Goal: Use online tool/utility: Utilize a website feature to perform a specific function

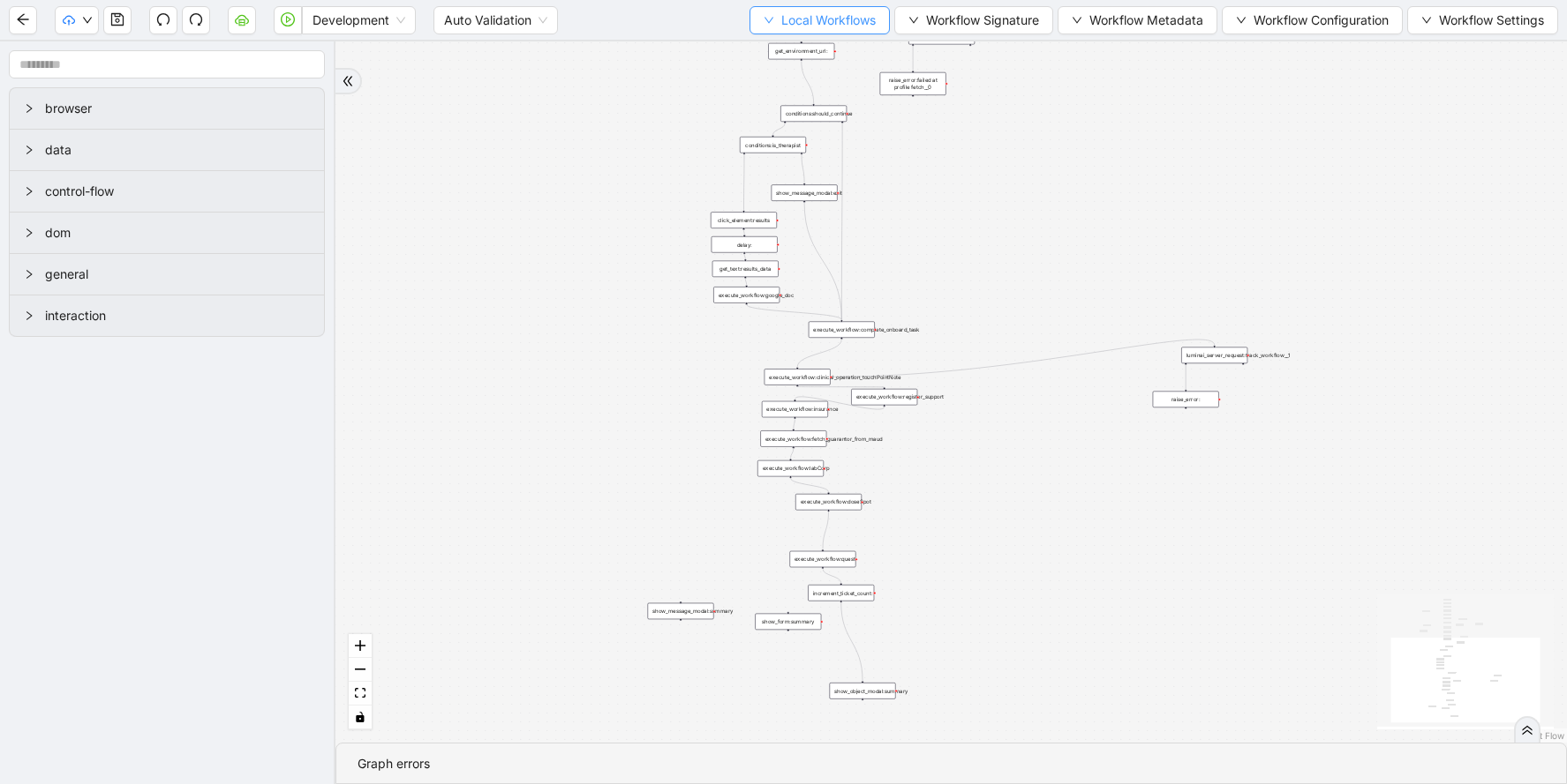
click at [839, 12] on span "Local Workflows" at bounding box center [828, 21] width 94 height 20
click at [804, 66] on li "Select" at bounding box center [811, 55] width 136 height 28
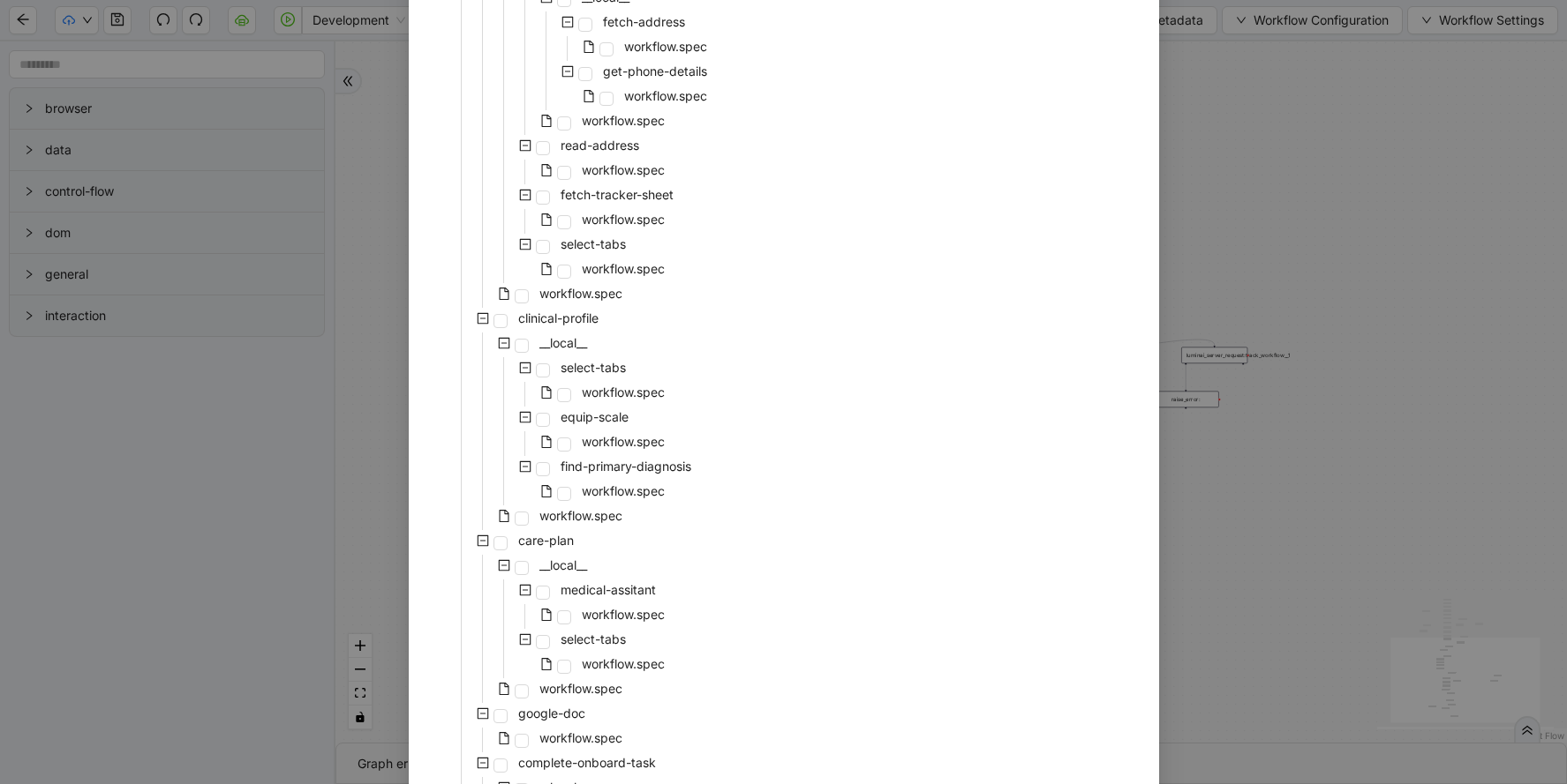
scroll to position [469, 0]
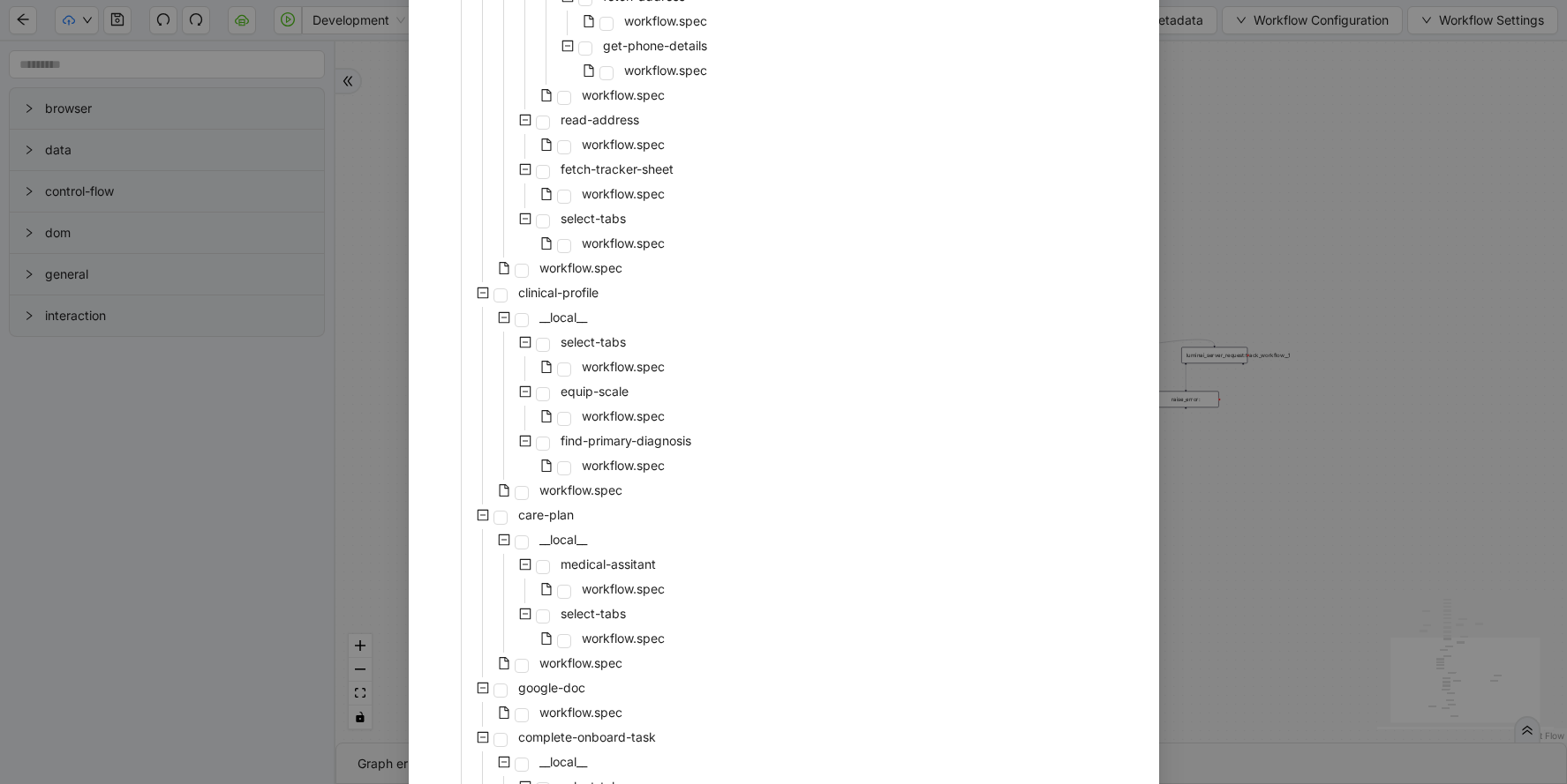
click at [561, 675] on div "workflow.spec" at bounding box center [527, 665] width 196 height 25
click at [576, 667] on span "workflow.spec" at bounding box center [581, 663] width 83 height 15
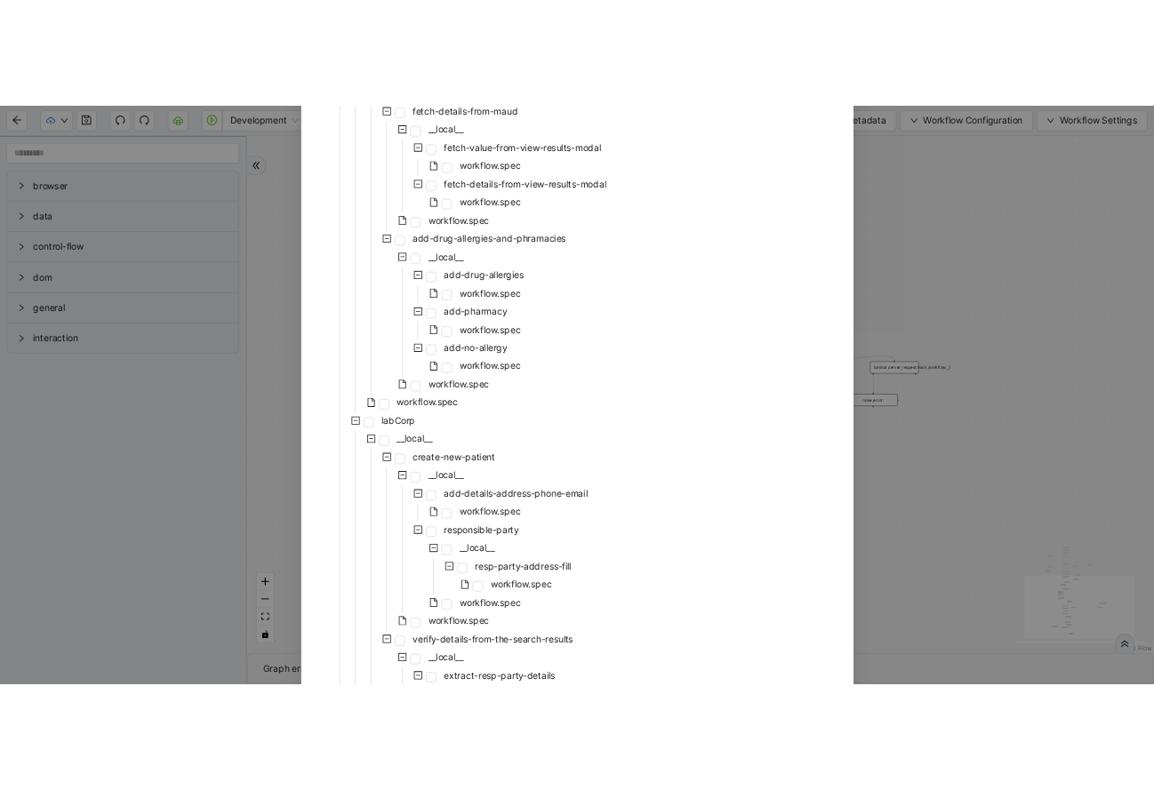
scroll to position [3630, 0]
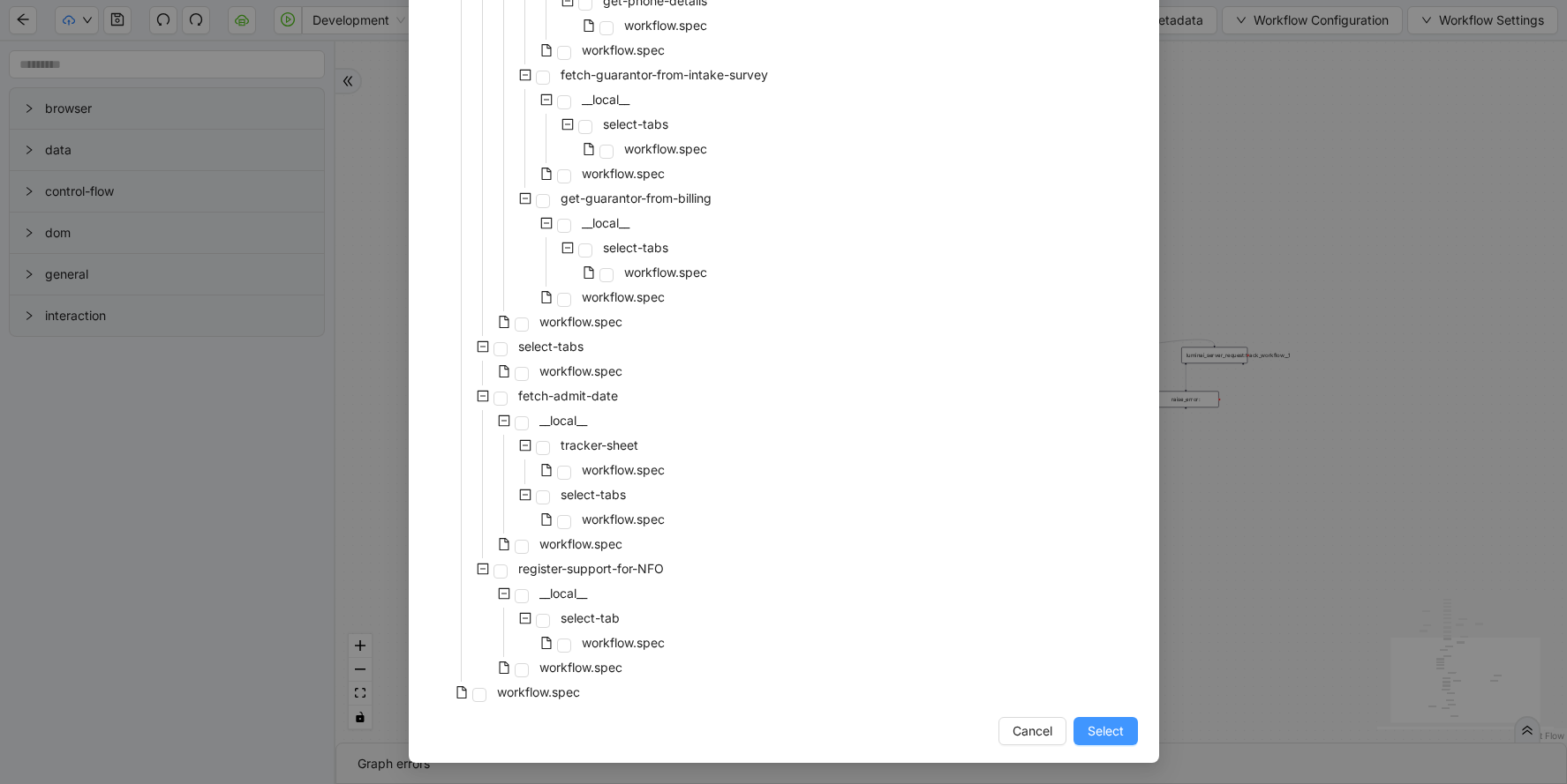
click at [1122, 726] on span "Select" at bounding box center [1105, 731] width 36 height 20
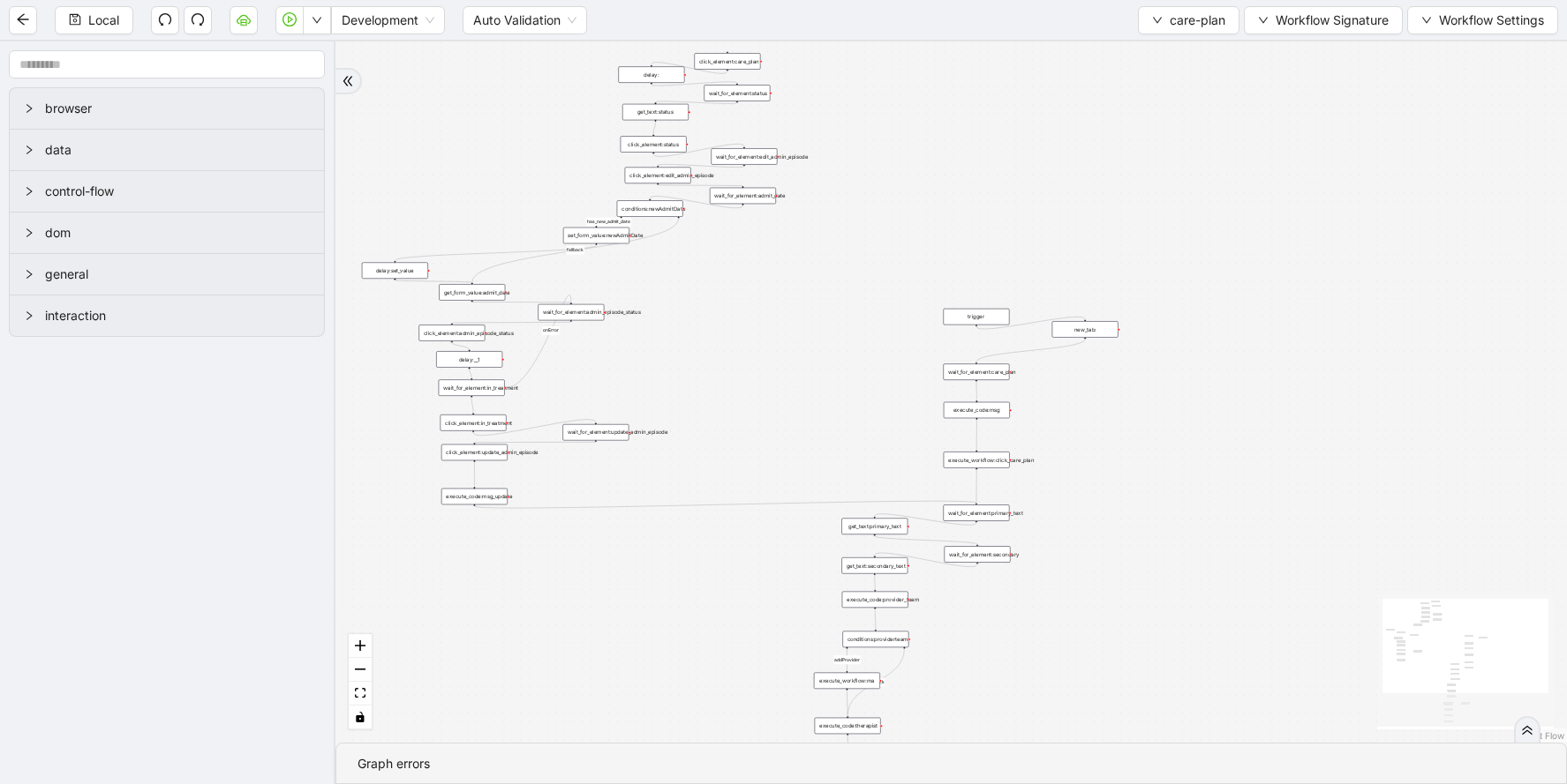
click at [958, 634] on div "addProvider fallback success fallback has_new_admit_date fallback onError onErr…" at bounding box center [951, 392] width 1231 height 702
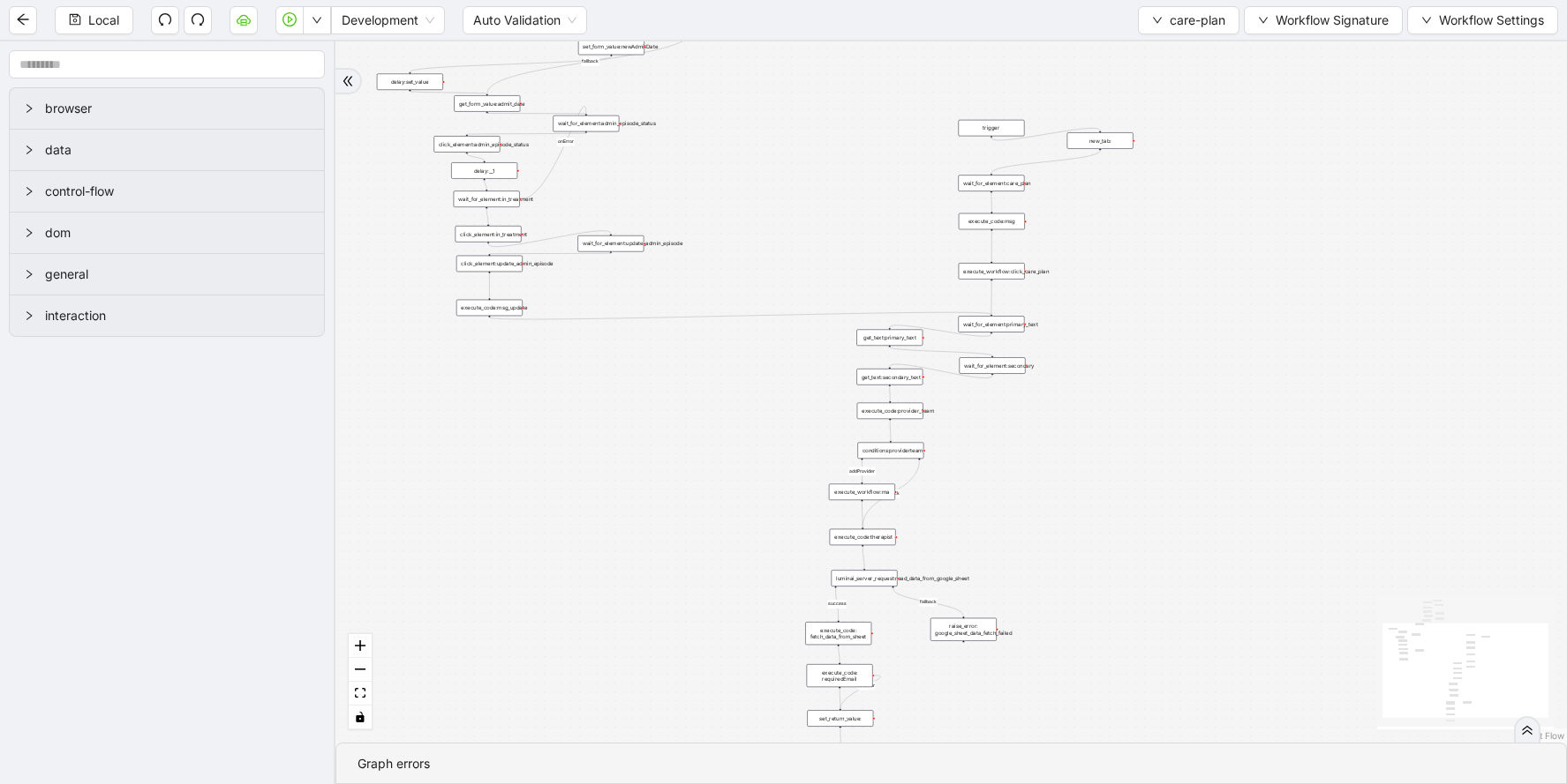
drag, startPoint x: 938, startPoint y: 607, endPoint x: 949, endPoint y: 418, distance: 189.3
click at [950, 418] on div "addProvider fallback success fallback has_new_admit_date fallback onError onErr…" at bounding box center [951, 392] width 1231 height 702
click at [1145, 28] on button "care-plan" at bounding box center [1189, 20] width 101 height 28
click at [1059, 50] on div "addProvider fallback success fallback has_new_admit_date fallback onError onErr…" at bounding box center [951, 392] width 1231 height 702
click at [1059, 56] on div "addProvider fallback success fallback has_new_admit_date fallback onError onErr…" at bounding box center [951, 392] width 1231 height 702
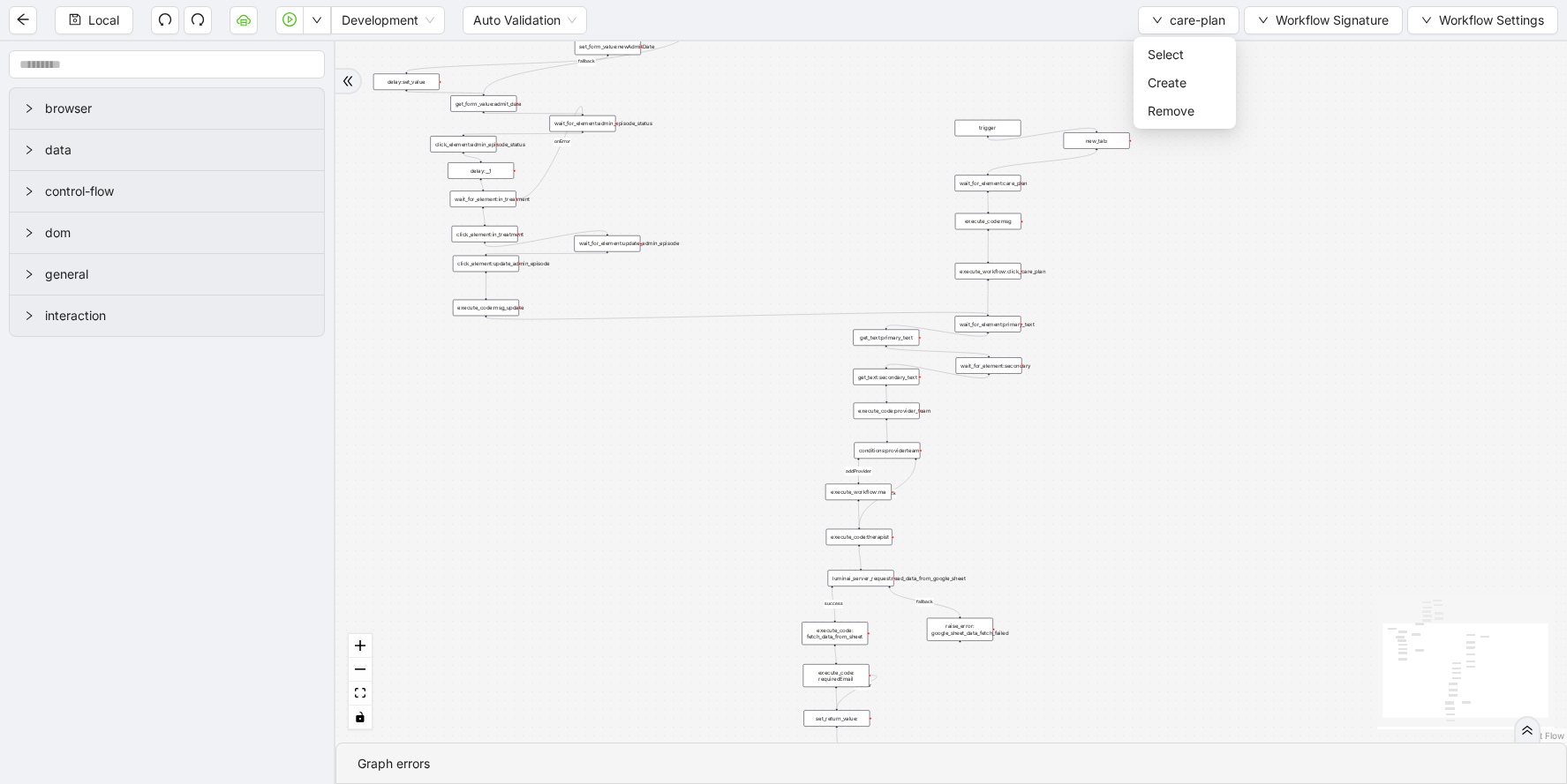
click at [1145, 119] on div "addProvider fallback success fallback has_new_admit_date fallback onError onErr…" at bounding box center [951, 392] width 1231 height 702
click at [1145, 14] on span "care-plan" at bounding box center [1198, 21] width 56 height 20
click at [1109, 84] on div "addProvider fallback success fallback has_new_admit_date fallback onError onErr…" at bounding box center [951, 392] width 1231 height 702
click at [310, 59] on span "Run local workflow" at bounding box center [260, 55] width 107 height 20
click at [1012, 188] on div "wait_for_element:care_plan" at bounding box center [988, 183] width 67 height 17
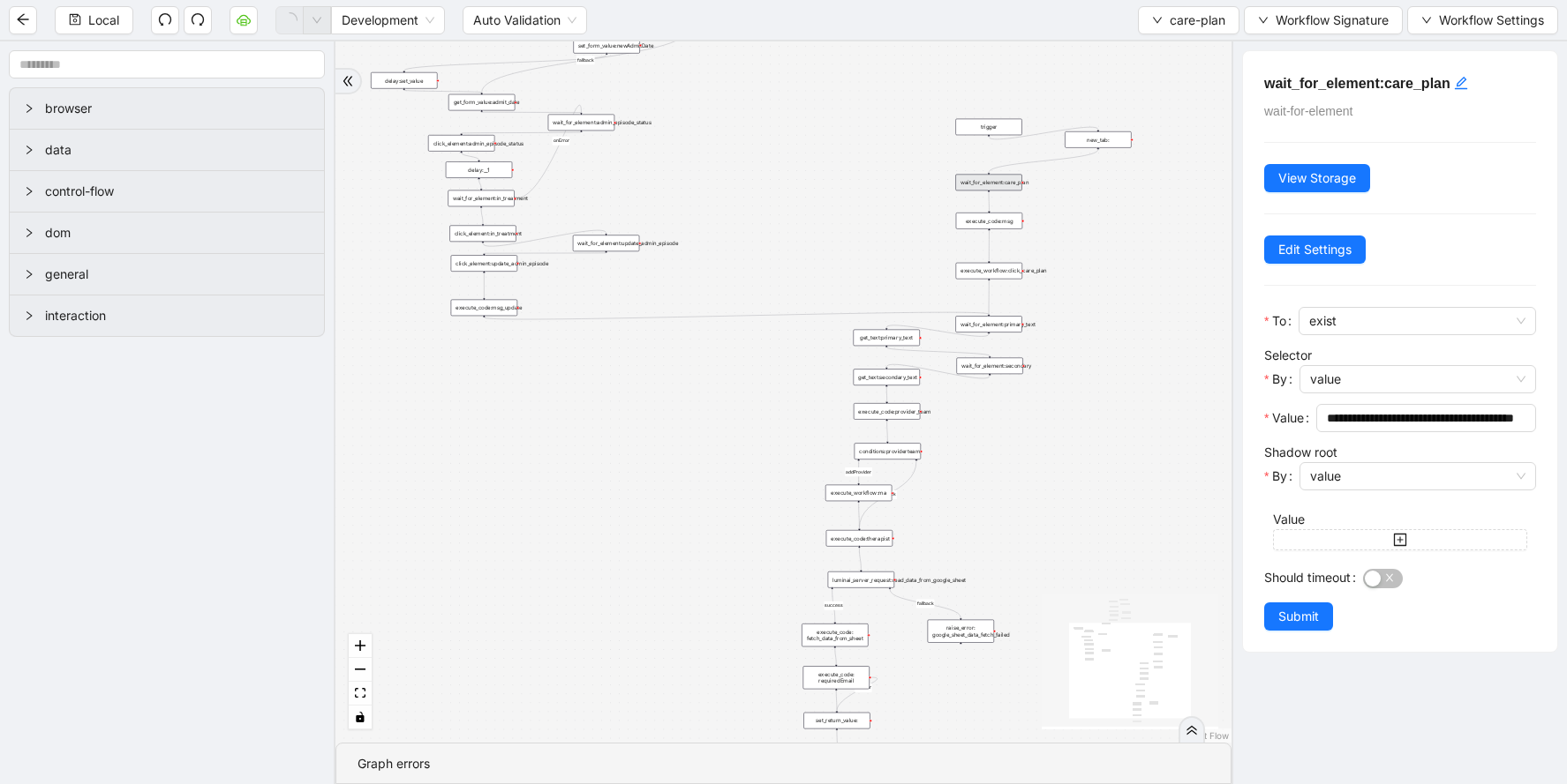
click at [867, 266] on div "addProvider fallback success fallback has_new_admit_date fallback onError onErr…" at bounding box center [784, 392] width 897 height 702
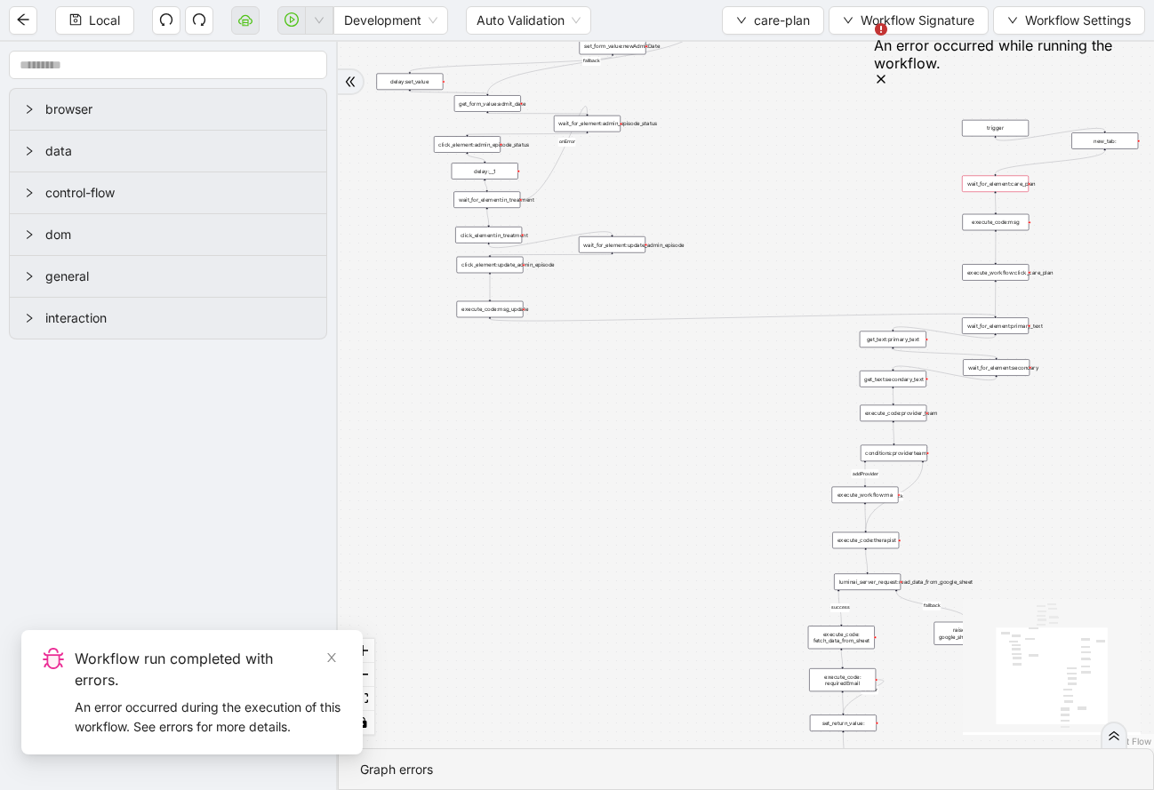
click at [588, 518] on div "addProvider fallback success fallback has_new_admit_date fallback onError onErr…" at bounding box center [746, 395] width 816 height 707
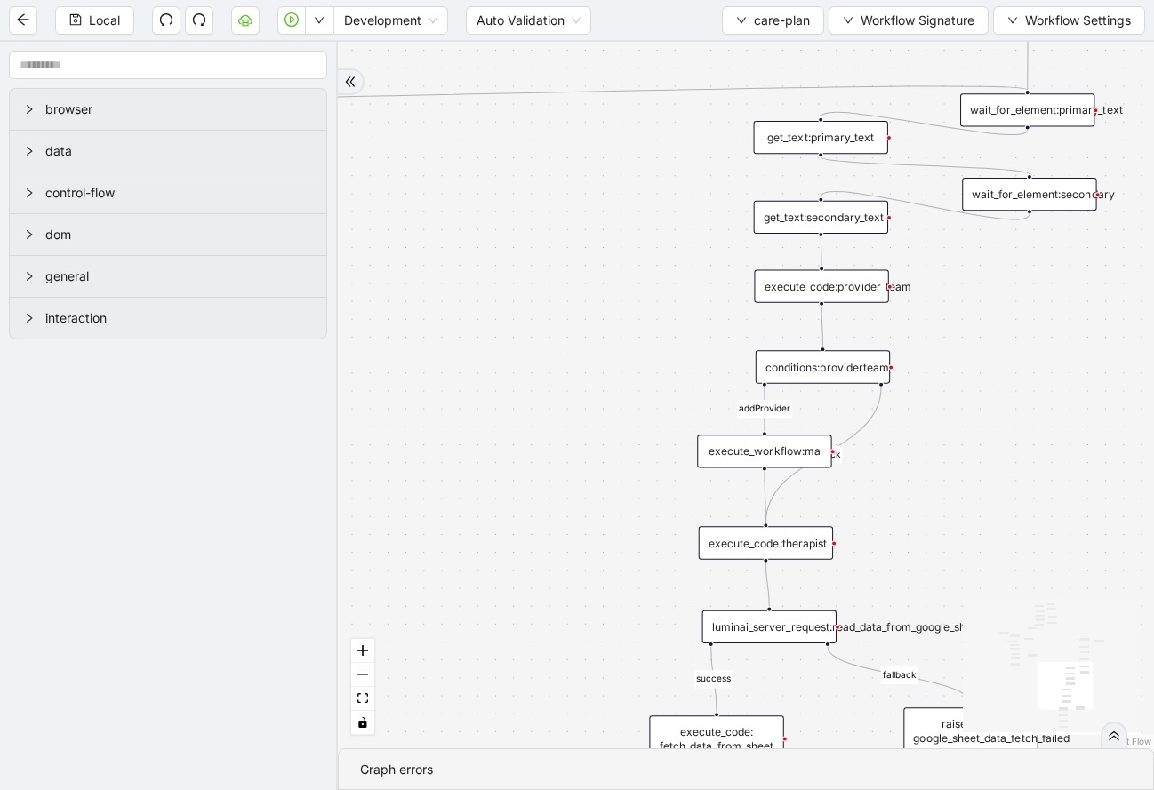
click at [766, 587] on icon "Edge from execute_code:therapist to luminai_server_request:read_data_from_googl…" at bounding box center [768, 585] width 4 height 44
click at [768, 589] on icon "Edge from execute_code:therapist to luminai_server_request:read_data_from_googl…" at bounding box center [768, 585] width 4 height 44
click at [917, 562] on div "addProvider fallback success fallback has_new_admit_date fallback onError onErr…" at bounding box center [746, 395] width 816 height 707
click at [918, 541] on div "addProvider fallback success fallback has_new_admit_date fallback onError onErr…" at bounding box center [746, 395] width 816 height 707
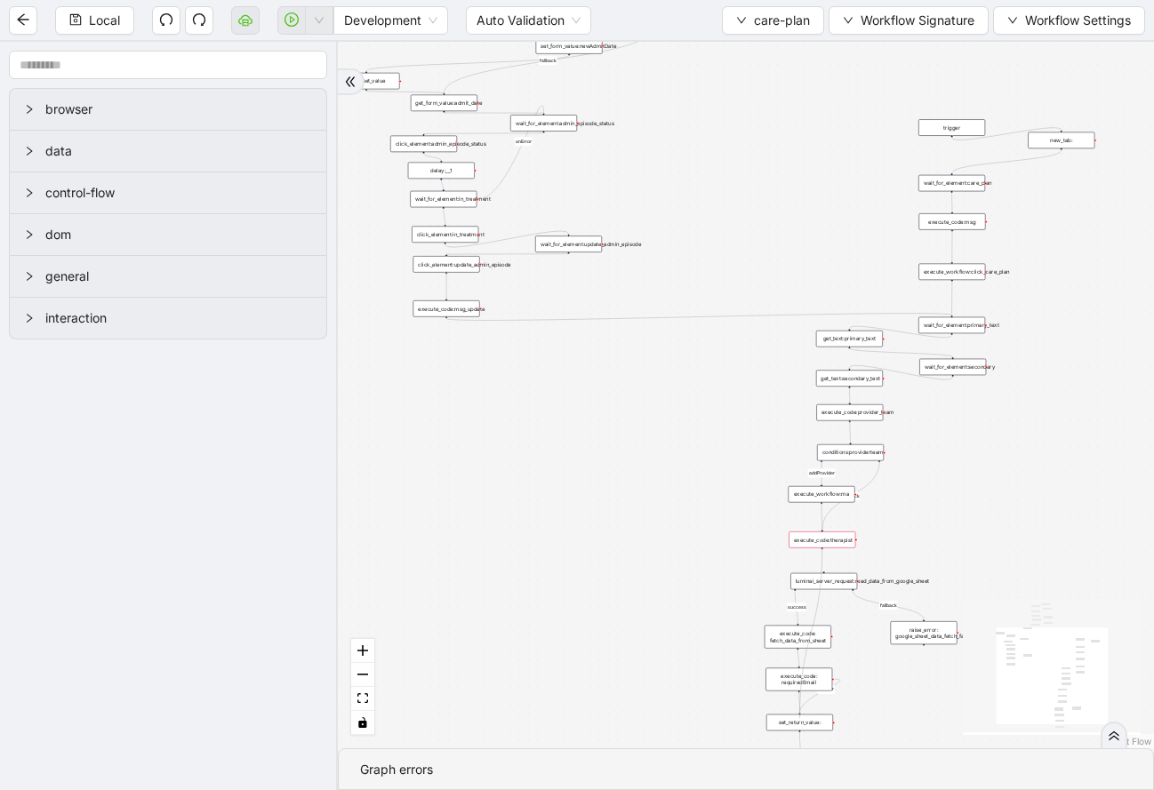
drag, startPoint x: 822, startPoint y: 554, endPoint x: 805, endPoint y: 718, distance: 165.4
click at [884, 294] on div "trigger click_element:care_plan delay: get_text:status click_element:status cli…" at bounding box center [1088, 117] width 408 height 354
click at [735, 522] on div "addProvider fallback success fallback has_new_admit_date fallback onError onErr…" at bounding box center [746, 395] width 816 height 707
click at [318, 25] on icon "down" at bounding box center [319, 20] width 11 height 11
click at [300, 52] on span "Run local workflow" at bounding box center [262, 55] width 108 height 20
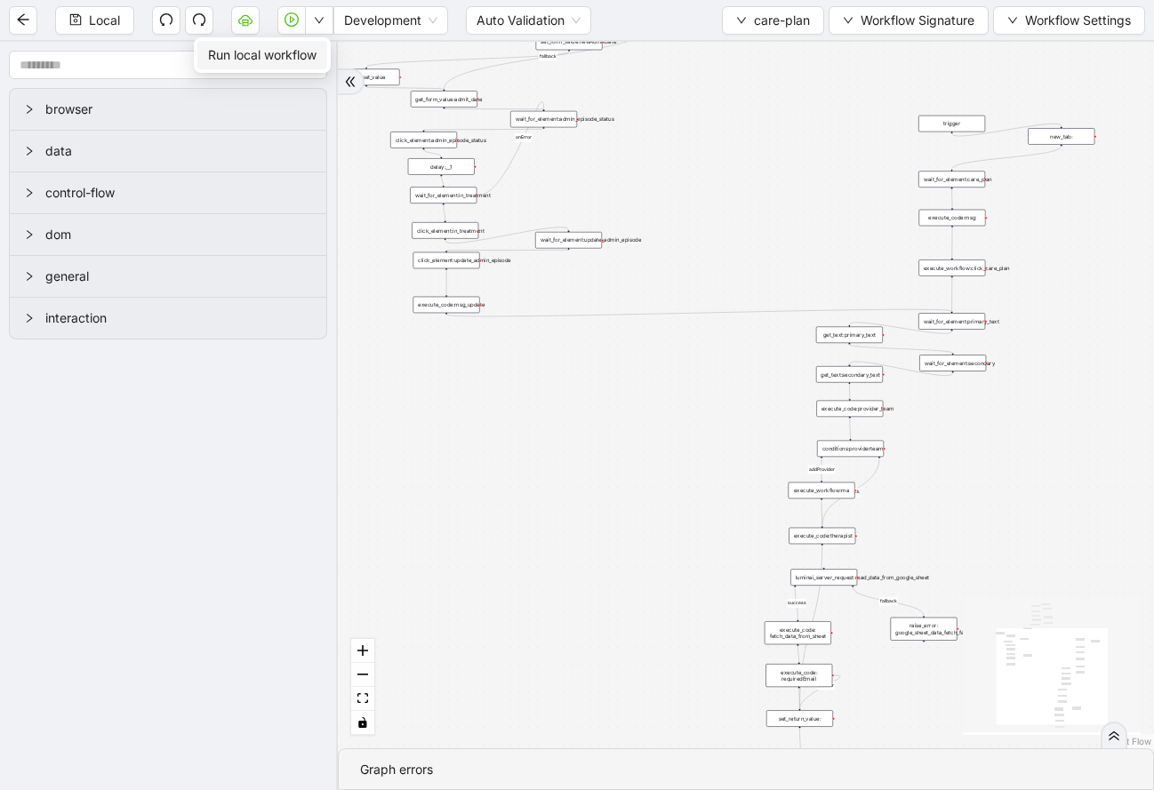
click at [306, 53] on span "Run local workflow" at bounding box center [262, 55] width 108 height 20
click at [311, 53] on span "Run local workflow" at bounding box center [262, 55] width 108 height 20
